Goal: Check status: Check status

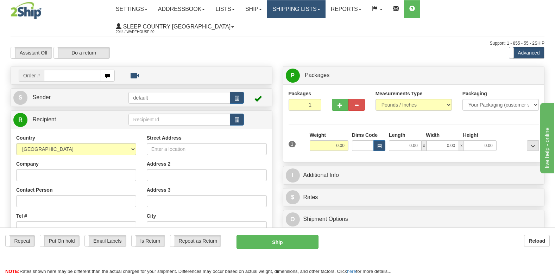
click at [315, 8] on link "Shipping lists" at bounding box center [296, 9] width 58 height 18
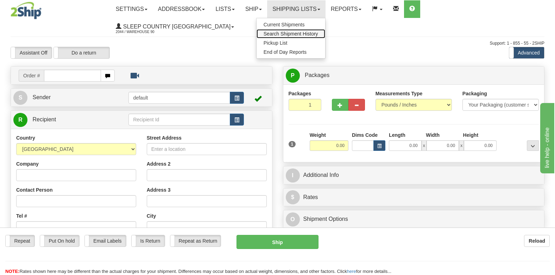
click at [306, 32] on span "Search Shipment History" at bounding box center [291, 34] width 55 height 6
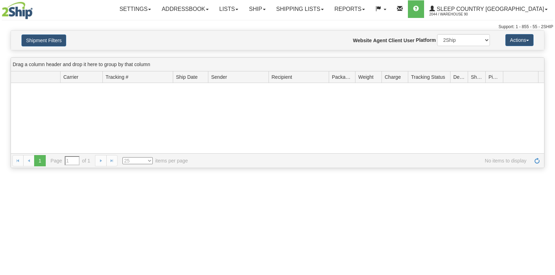
type input "From [DATE] To [DATE]"
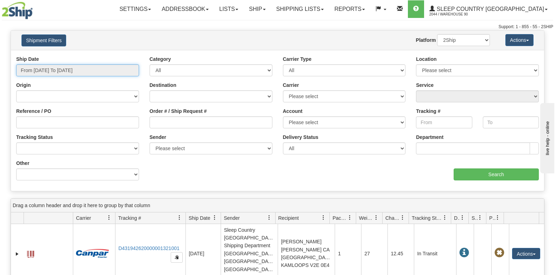
type input "[DATE]"
click at [39, 69] on input "From [DATE] To [DATE]" at bounding box center [77, 70] width 123 height 12
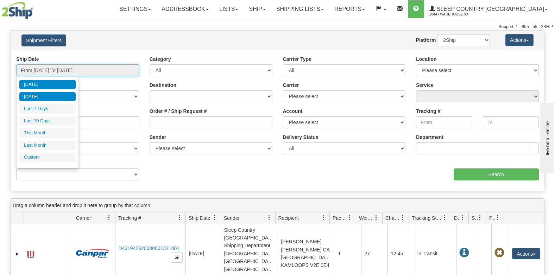
type input "[DATE]"
type input "09/01/2025"
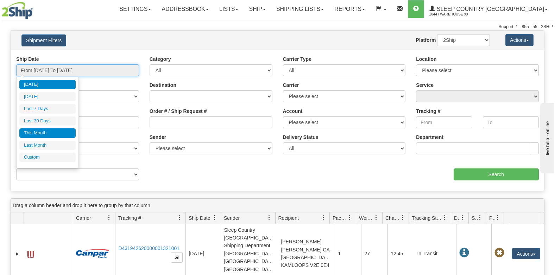
type input "09/30/2025"
type input "[DATE]"
type input "08/01/2025"
type input "08/31/2025"
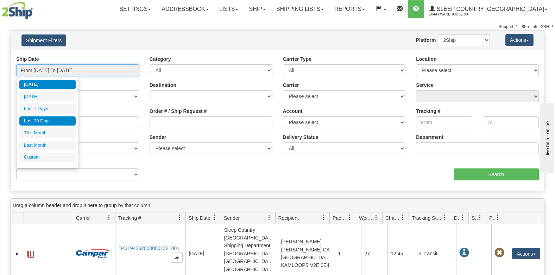
type input "09/01/2025"
type input "09/30/2025"
type input "08/14/2025"
type input "[DATE]"
type input "09/11/2025"
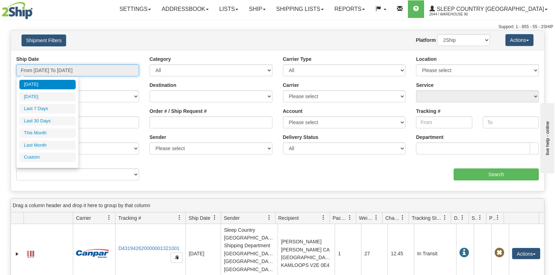
type input "09/11/2025"
type input "[DATE]"
type input "09/11/2025"
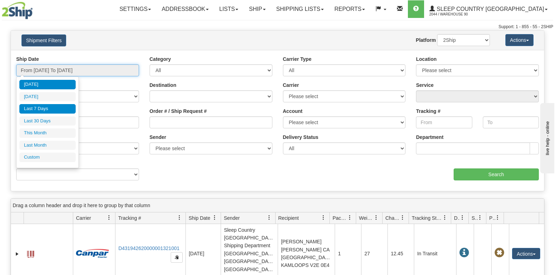
type input "09/06/2025"
type input "[DATE]"
type input "09/01/2025"
type input "09/30/2025"
type input "08/01/2025"
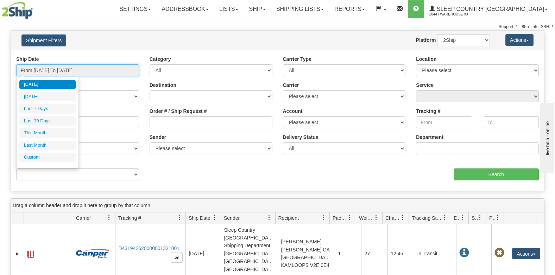
type input "08/31/2025"
type input "[DATE]"
click at [31, 158] on li "Custom" at bounding box center [47, 158] width 56 height 10
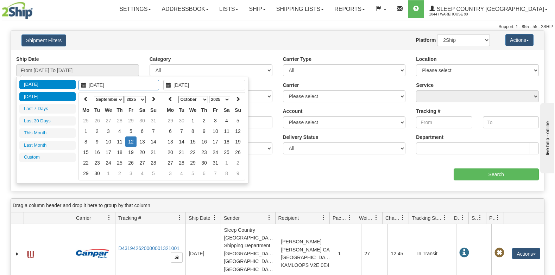
type input "08/01/2025"
type input "08/31/2025"
type input "09/01/2025"
type input "09/30/2025"
type input "08/14/2025"
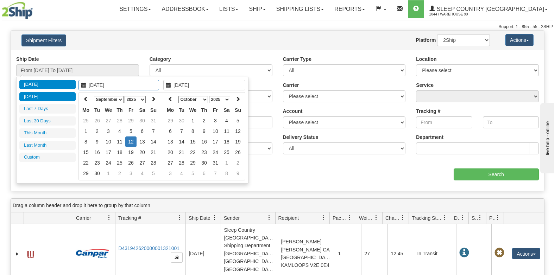
type input "[DATE]"
type input "09/11/2025"
type input "[DATE]"
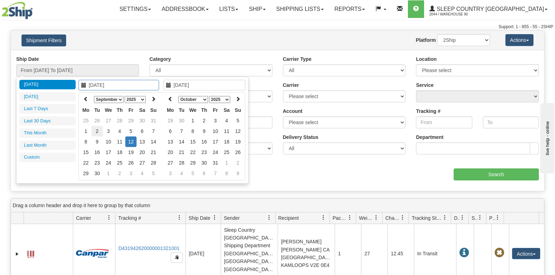
type input "09/02/2025"
click at [96, 131] on td "2" at bounding box center [97, 131] width 11 height 11
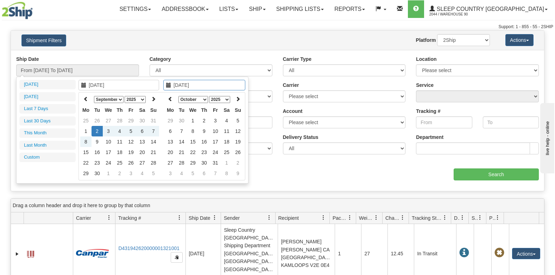
type input "09/02/2025"
click at [98, 133] on td "2" at bounding box center [97, 131] width 11 height 11
type input "From 09/02/2025 To 09/02/2025"
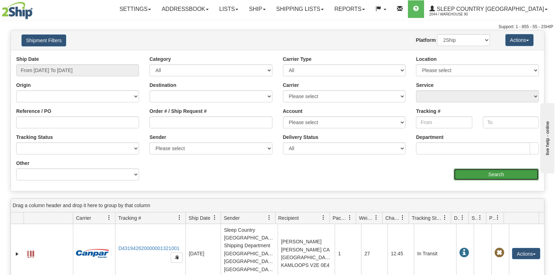
click at [466, 172] on input "Search" at bounding box center [497, 175] width 86 height 12
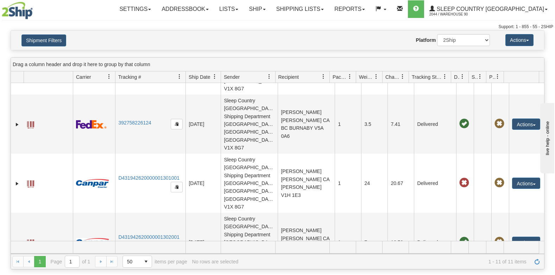
scroll to position [176, 0]
